Goal: Task Accomplishment & Management: Manage account settings

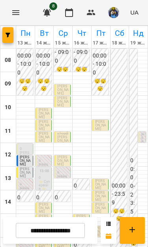
scroll to position [93, 0]
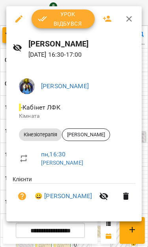
click at [68, 22] on span "Урок відбувся" at bounding box center [63, 18] width 51 height 19
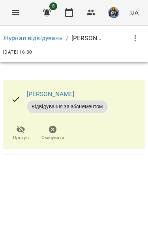
click at [13, 14] on icon "Menu" at bounding box center [15, 12] width 9 height 9
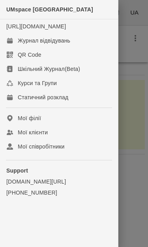
click at [17, 48] on link "Журнал відвідувань" at bounding box center [59, 41] width 118 height 14
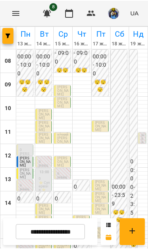
scroll to position [113, 0]
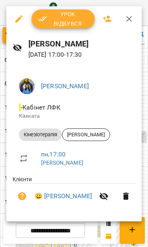
click at [52, 15] on span "Урок відбувся" at bounding box center [63, 18] width 51 height 19
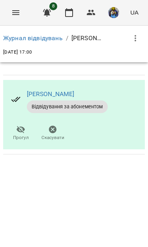
click at [13, 6] on button "Menu" at bounding box center [15, 12] width 19 height 19
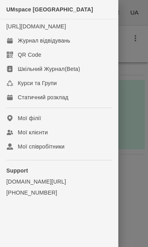
click at [19, 30] on link "[URL][DOMAIN_NAME]" at bounding box center [36, 26] width 60 height 6
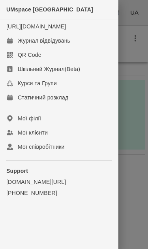
click at [21, 45] on div "Журнал відвідувань" at bounding box center [44, 41] width 52 height 8
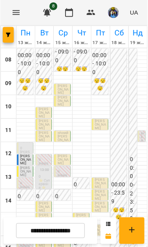
scroll to position [142, 0]
